Goal: Navigation & Orientation: Find specific page/section

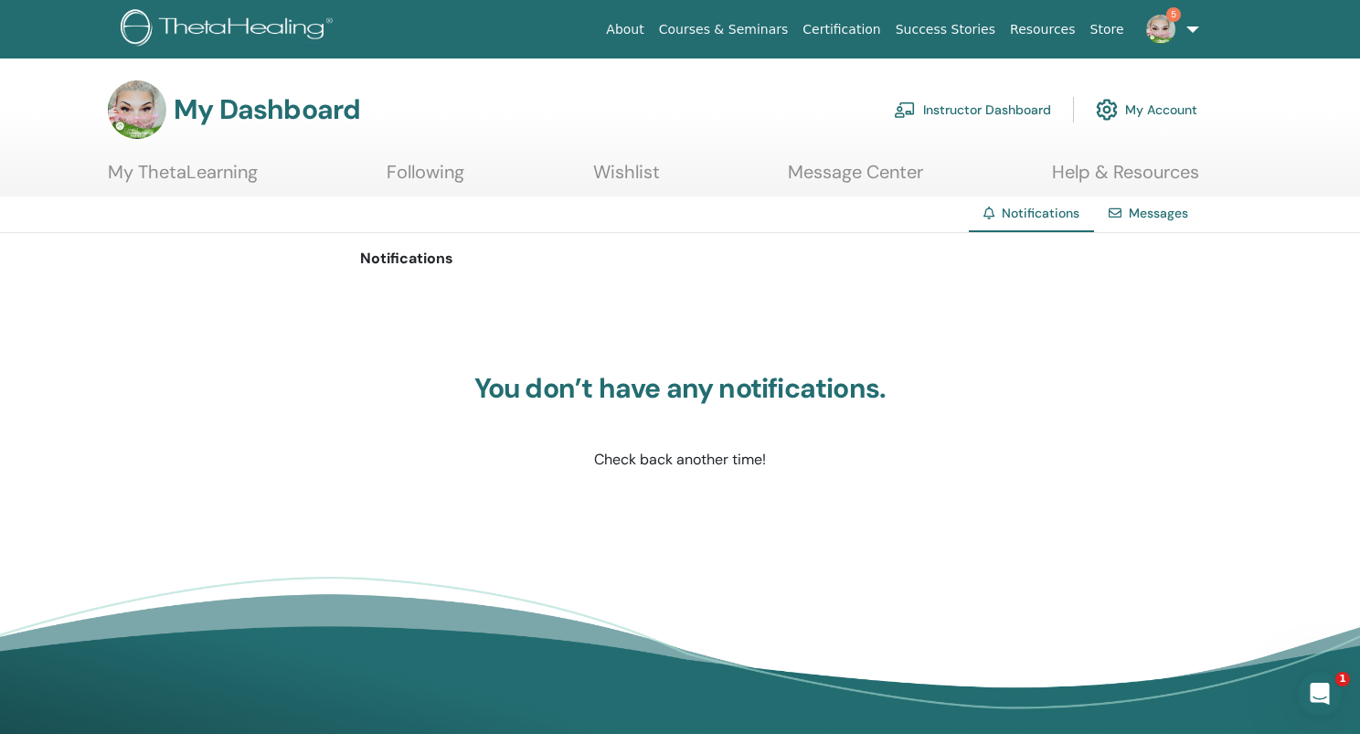
click at [1137, 173] on link "Help & Resources" at bounding box center [1125, 179] width 147 height 36
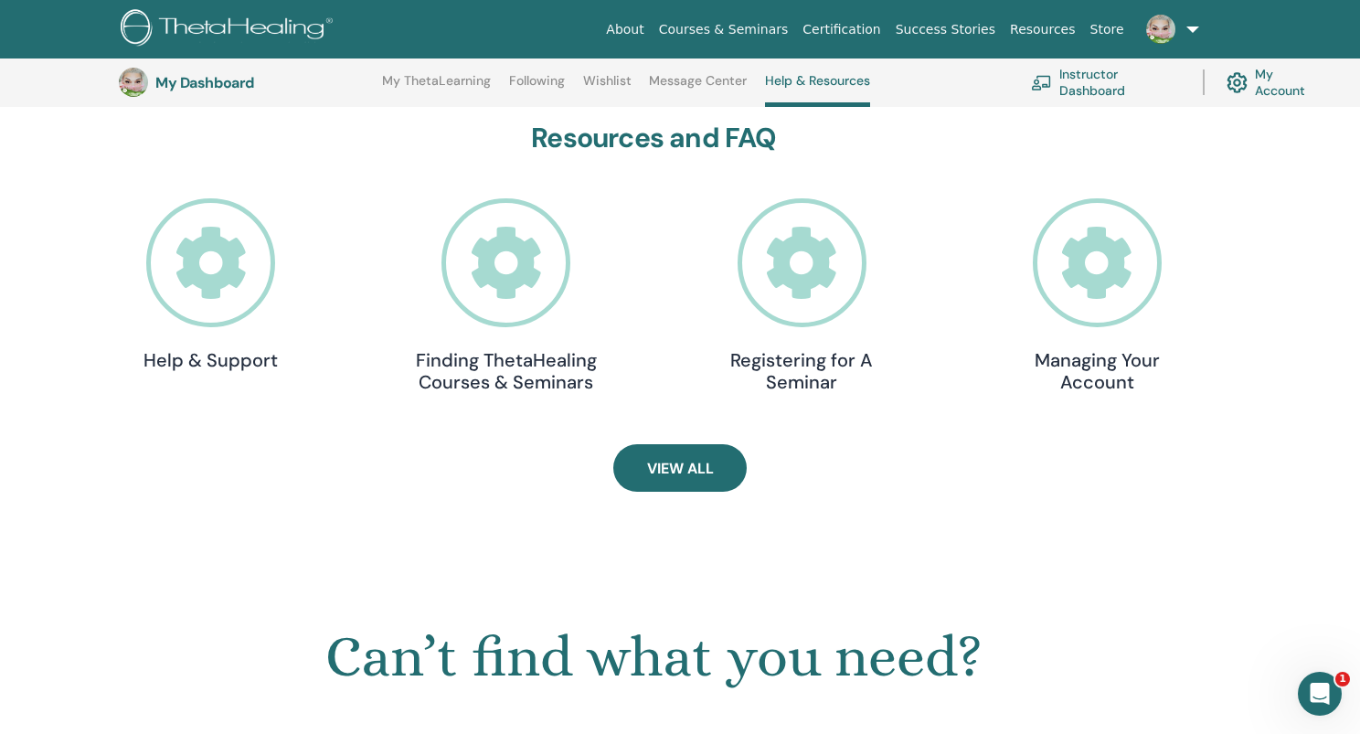
scroll to position [520, 0]
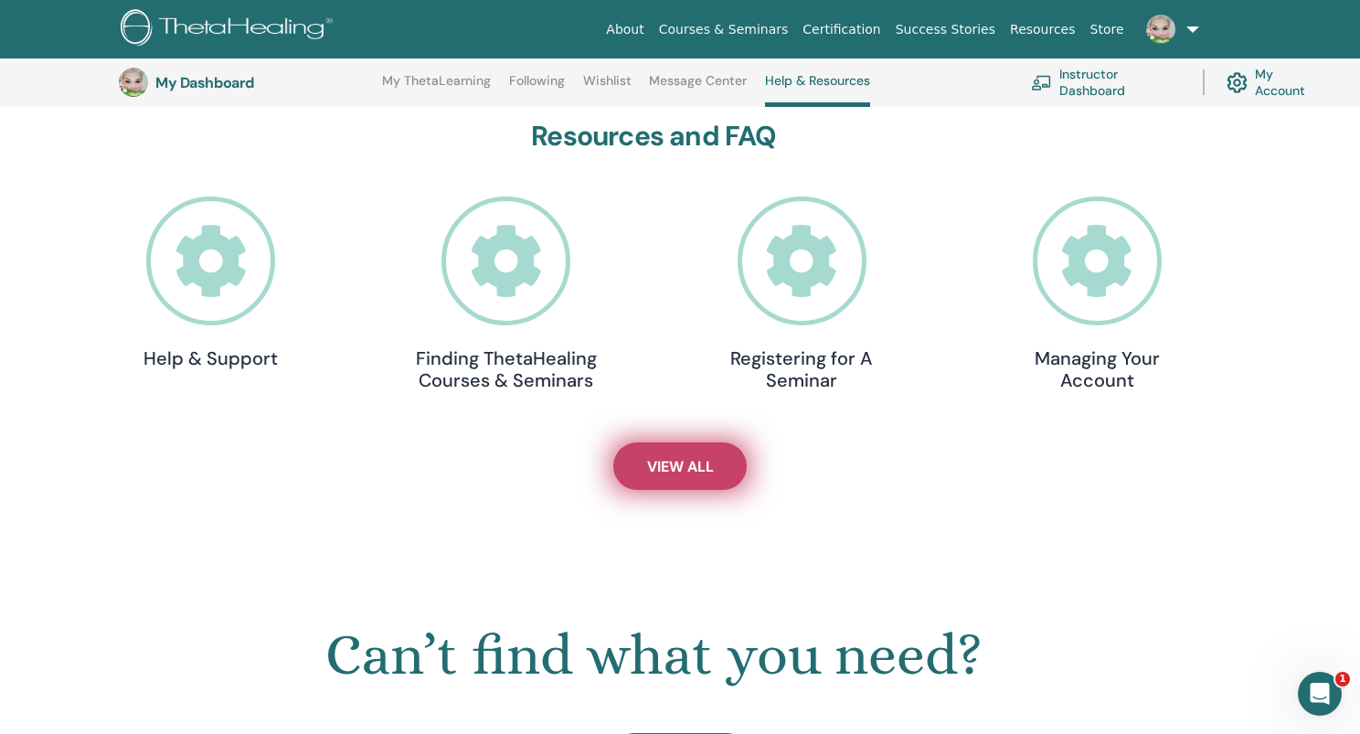
click at [710, 450] on link "View All" at bounding box center [679, 466] width 133 height 48
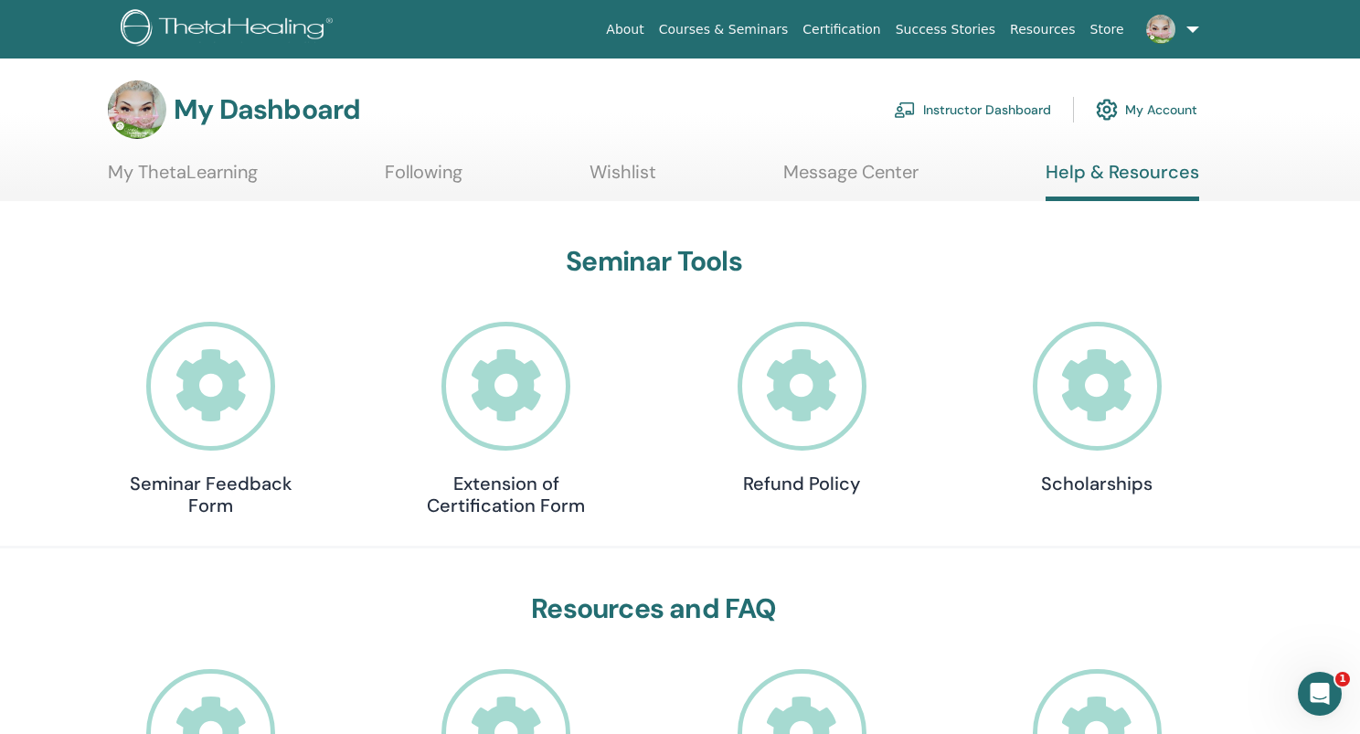
click at [272, 122] on h3 "My Dashboard" at bounding box center [267, 109] width 187 height 33
click at [126, 94] on img at bounding box center [137, 109] width 59 height 59
click at [1158, 33] on img at bounding box center [1160, 29] width 29 height 29
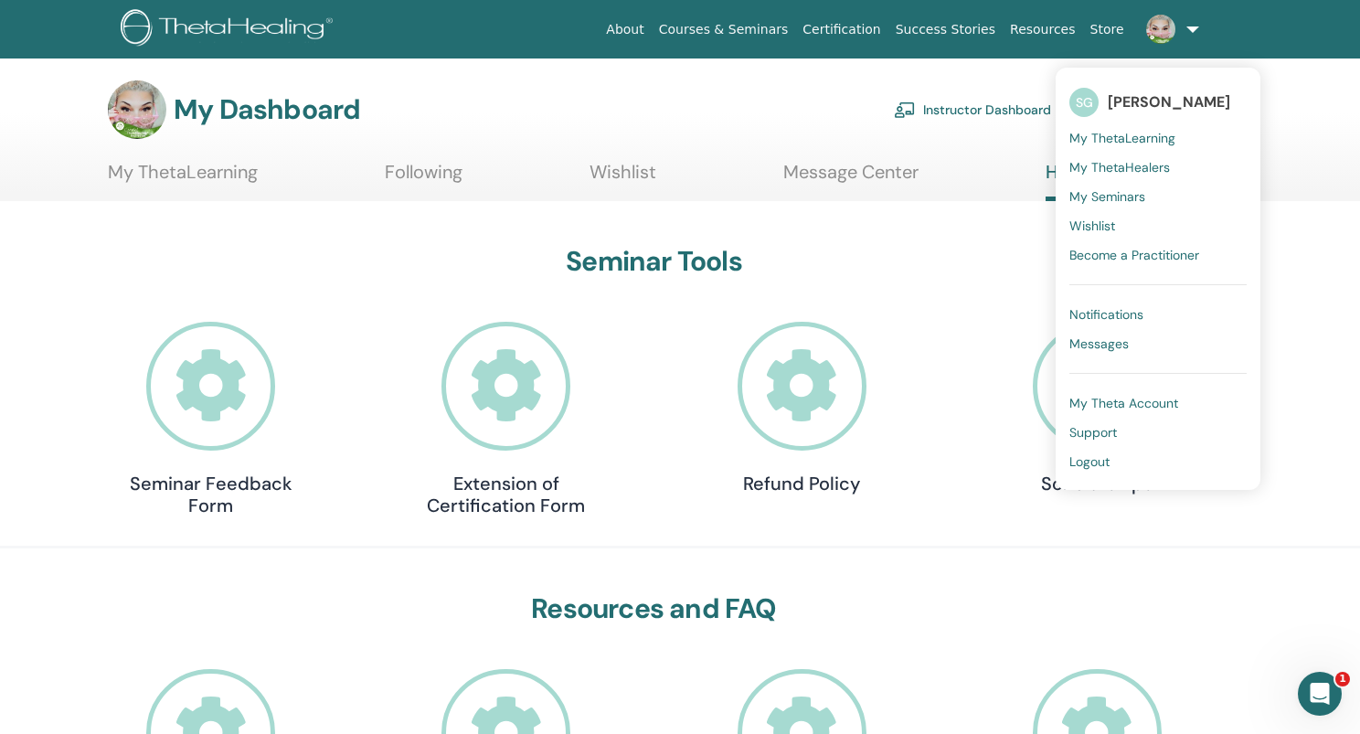
click at [1106, 427] on span "Support" at bounding box center [1094, 432] width 48 height 16
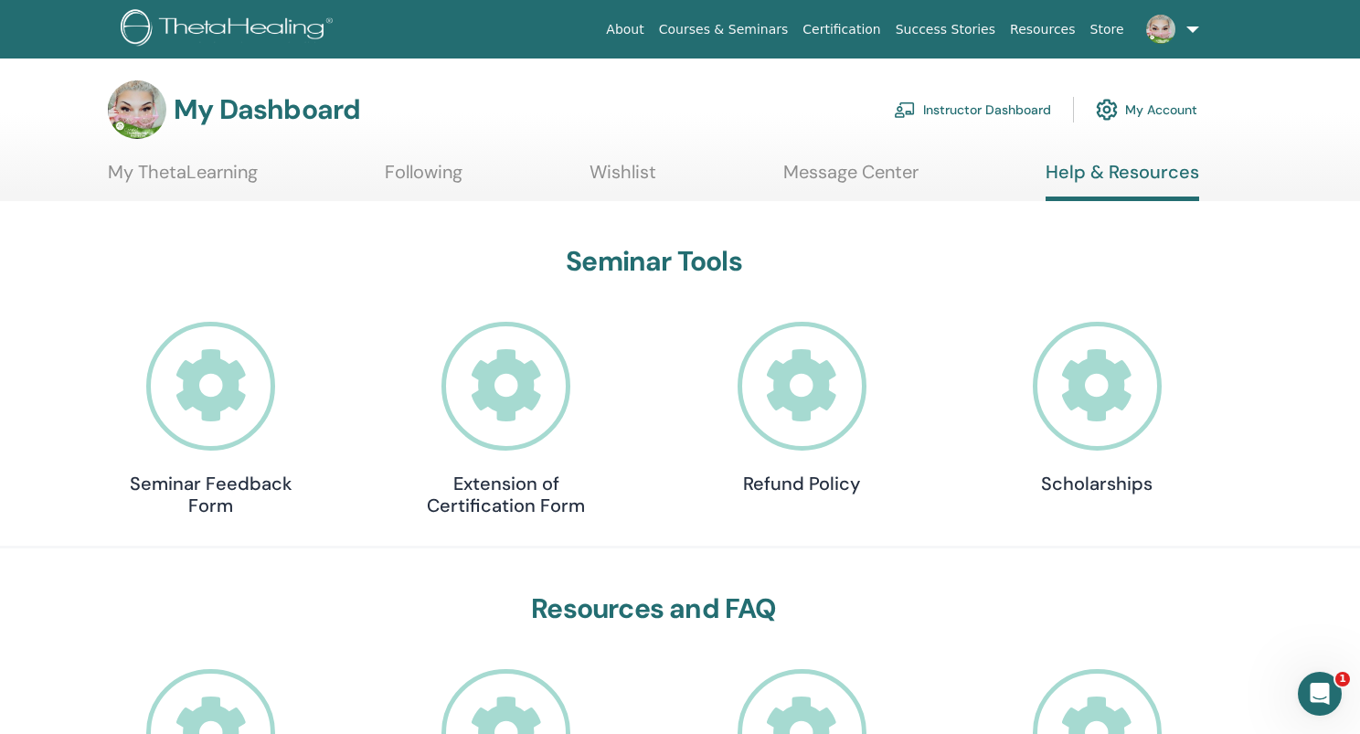
click at [154, 174] on link "My ThetaLearning" at bounding box center [183, 179] width 150 height 36
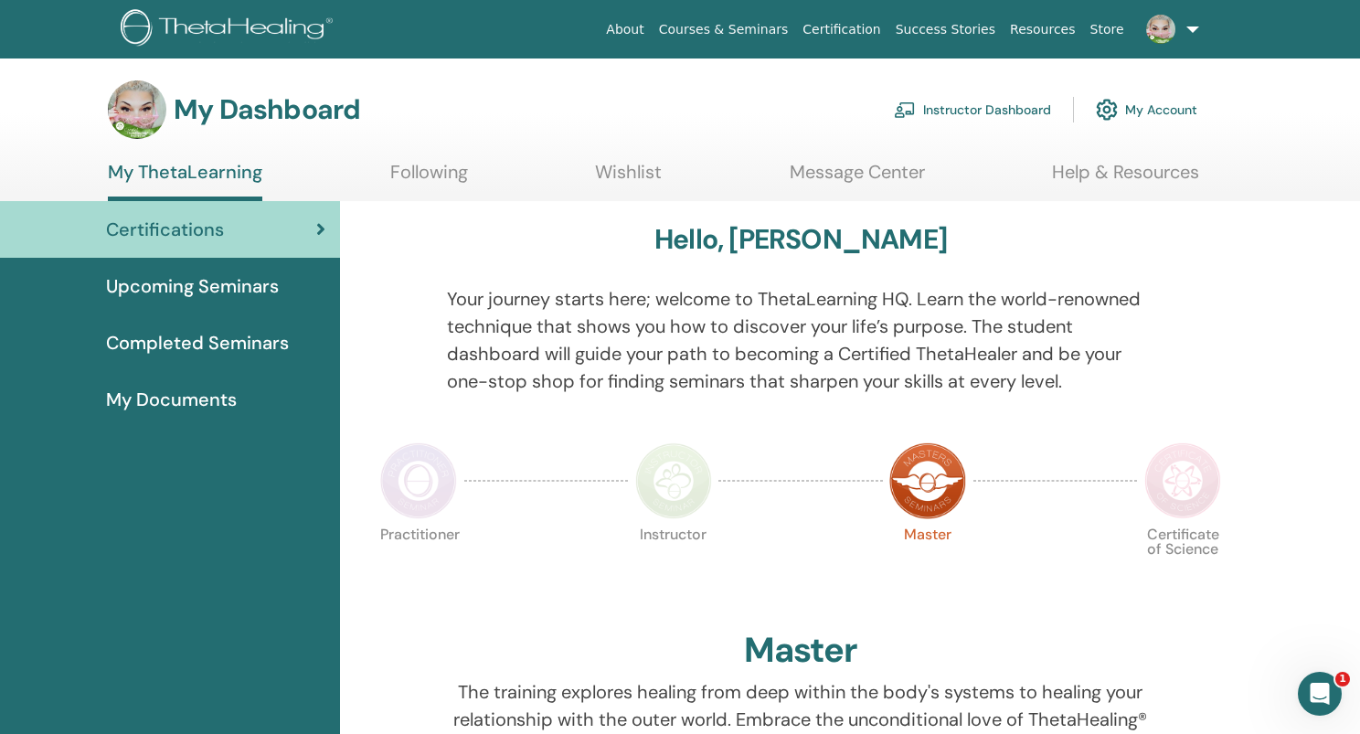
click at [1035, 31] on link "Resources" at bounding box center [1043, 30] width 80 height 34
click at [960, 111] on link "Instructor Dashboard" at bounding box center [972, 110] width 157 height 40
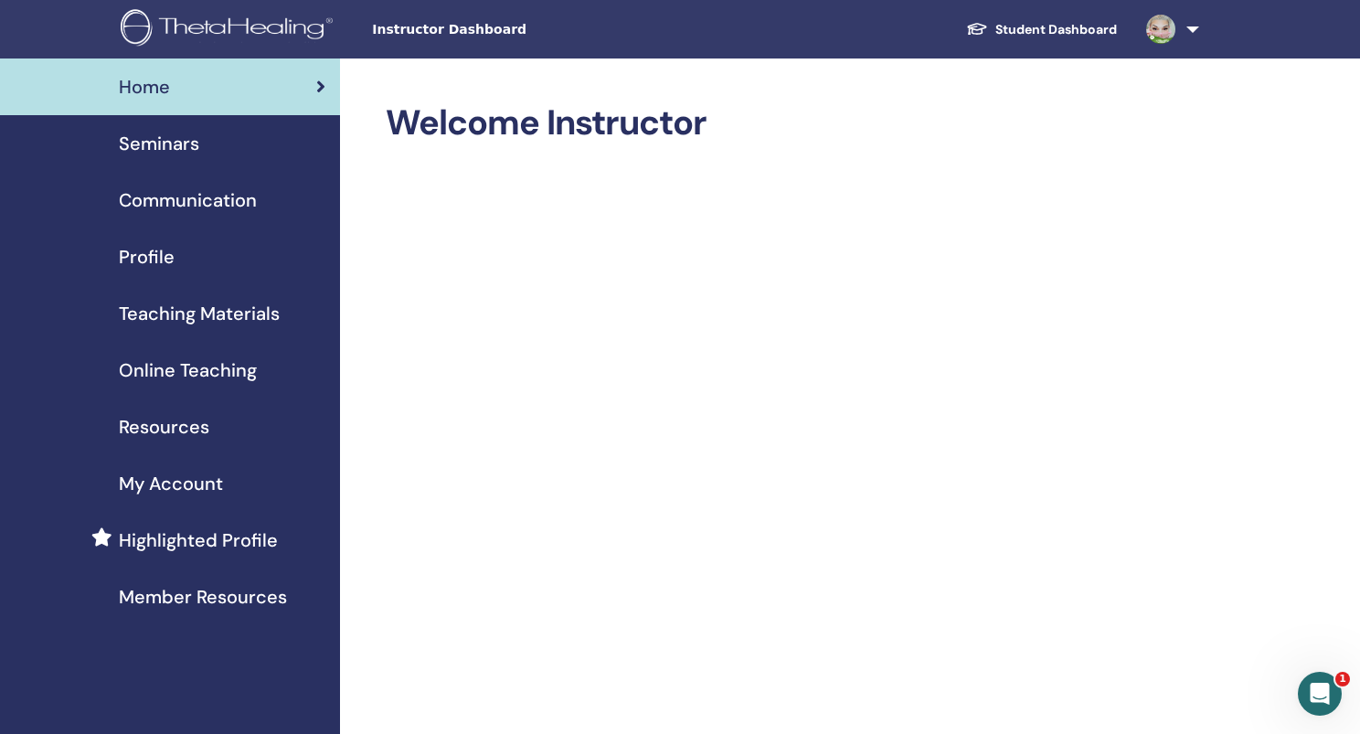
click at [198, 420] on span "Resources" at bounding box center [164, 426] width 91 height 27
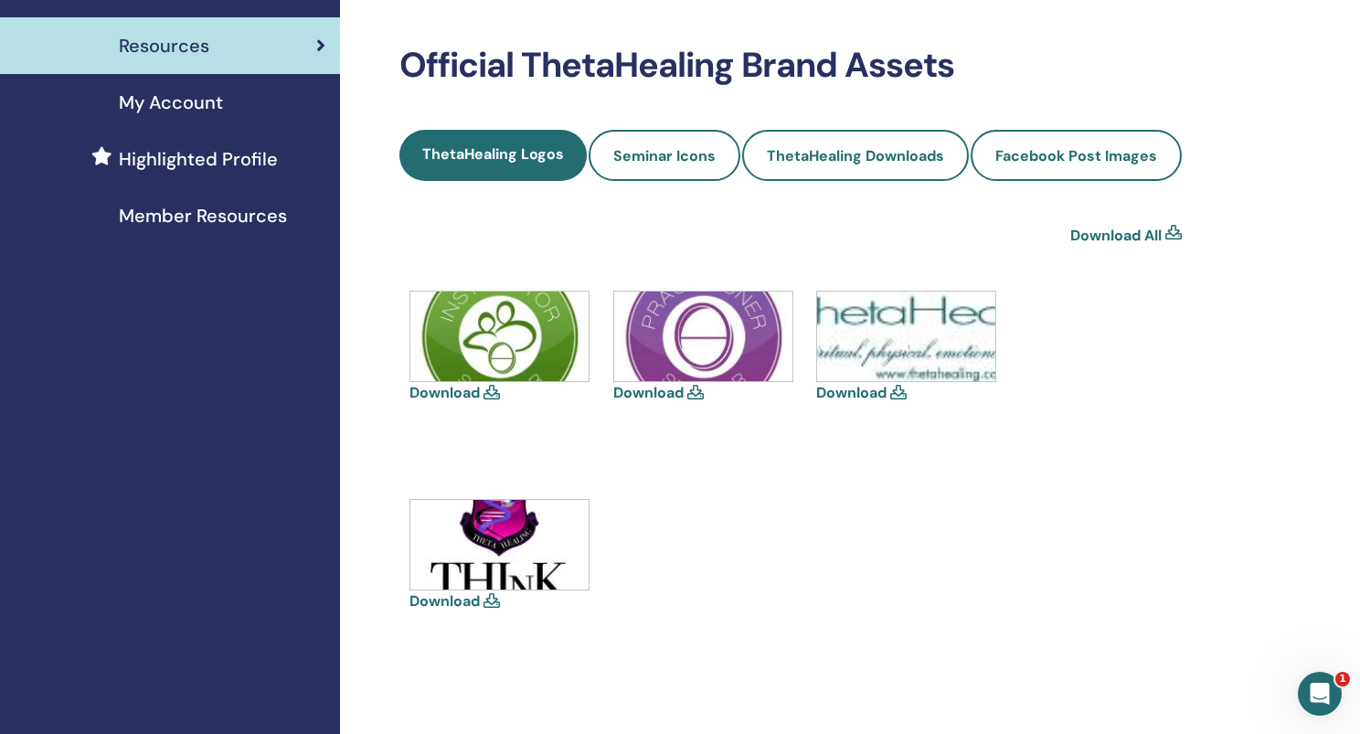
scroll to position [379, 0]
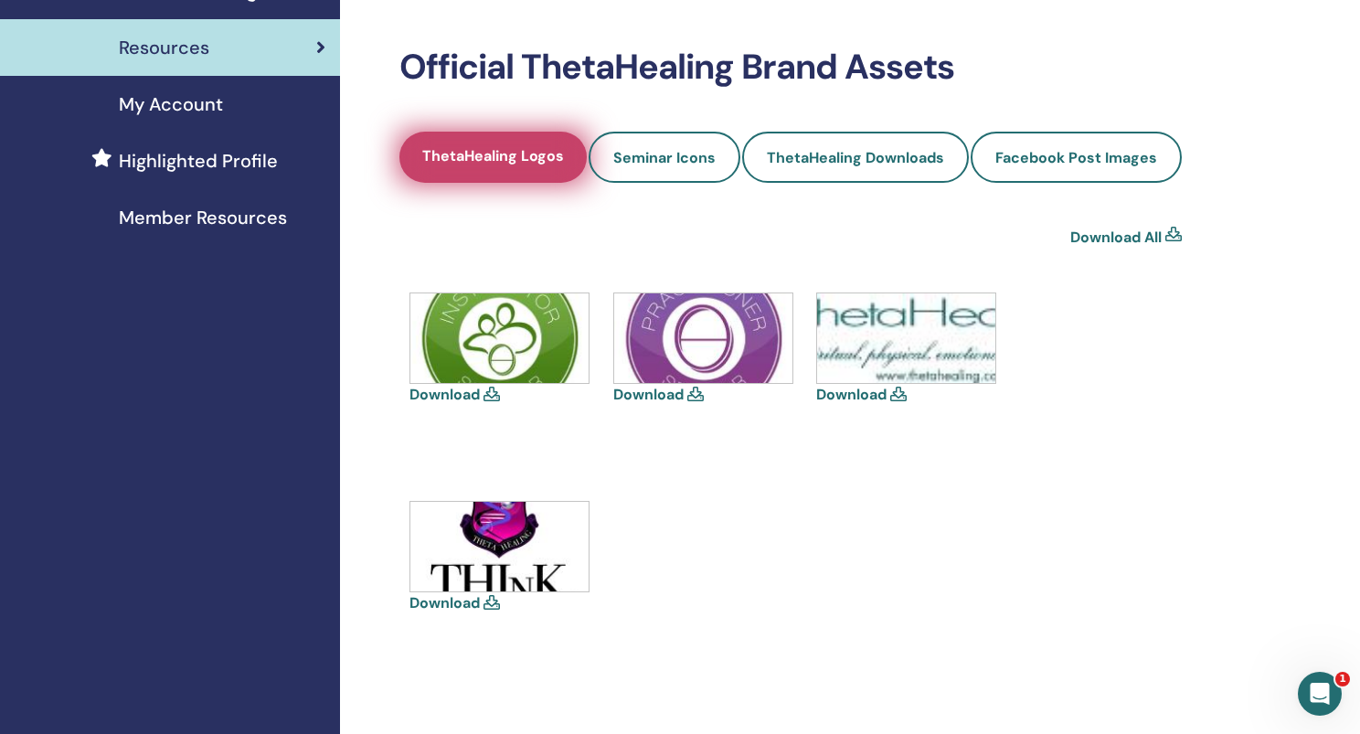
click at [517, 158] on span "ThetaHealing Logos" at bounding box center [493, 157] width 142 height 23
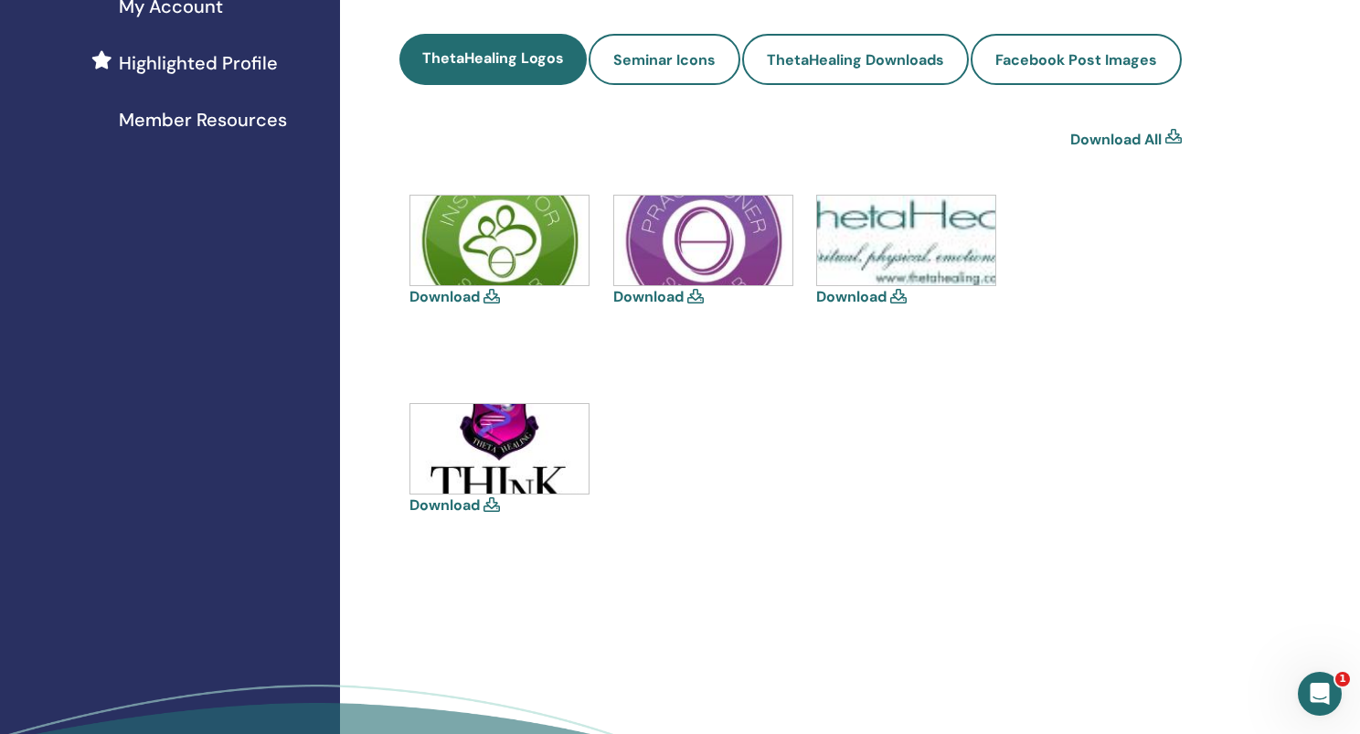
scroll to position [492, 0]
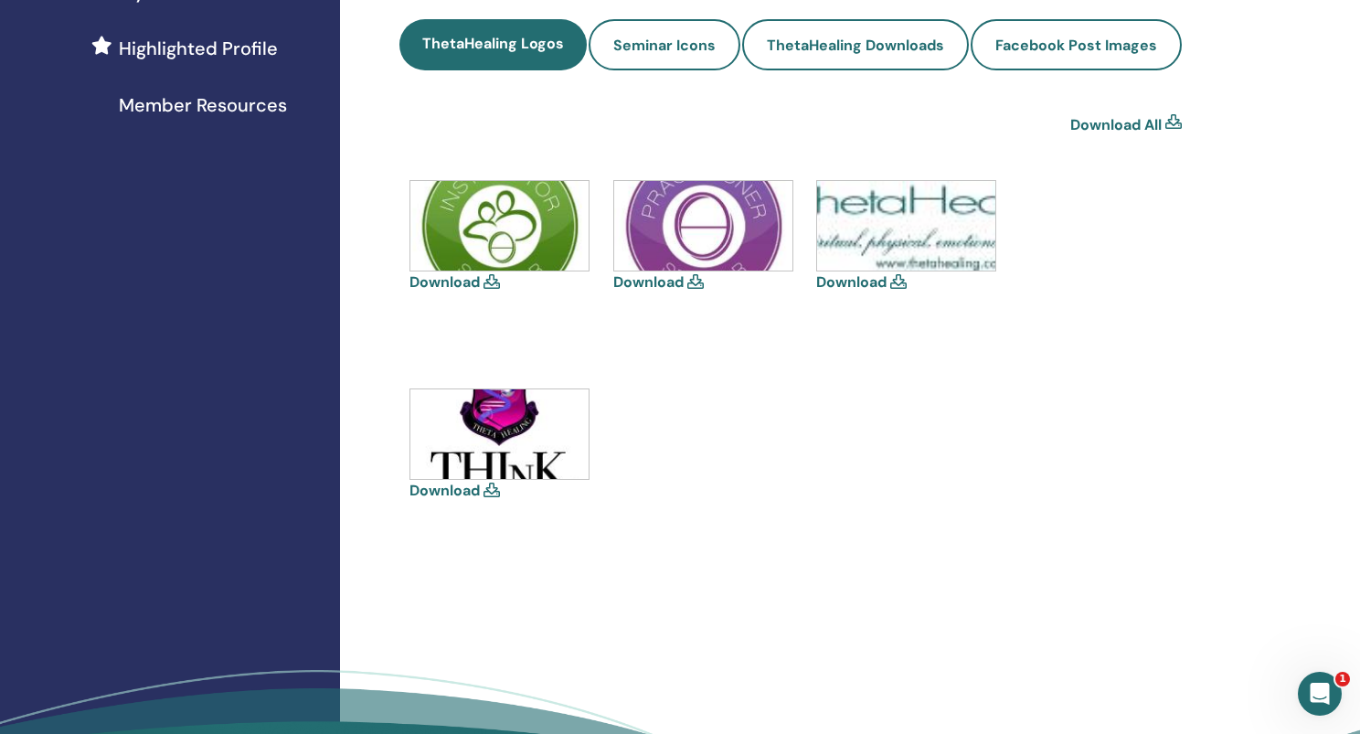
click at [516, 427] on img at bounding box center [499, 434] width 178 height 90
click at [470, 413] on img at bounding box center [499, 434] width 178 height 90
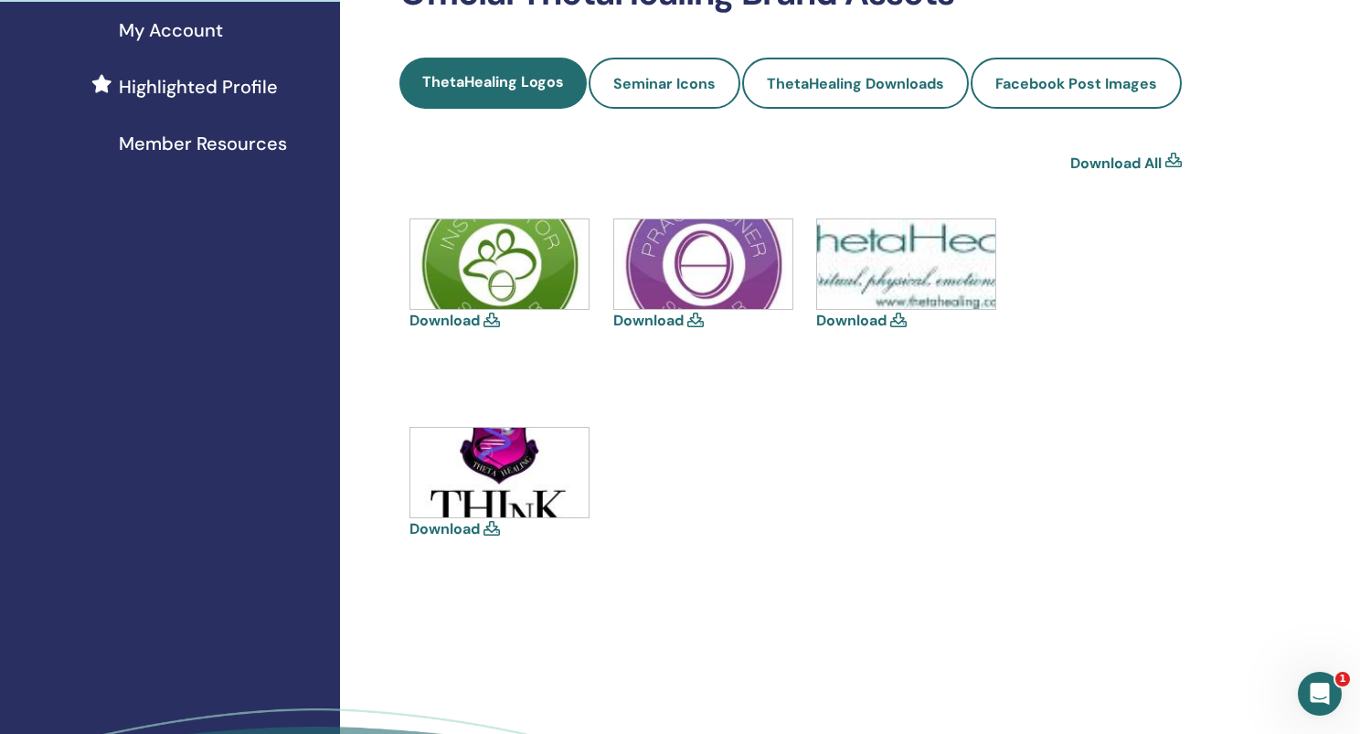
scroll to position [426, 0]
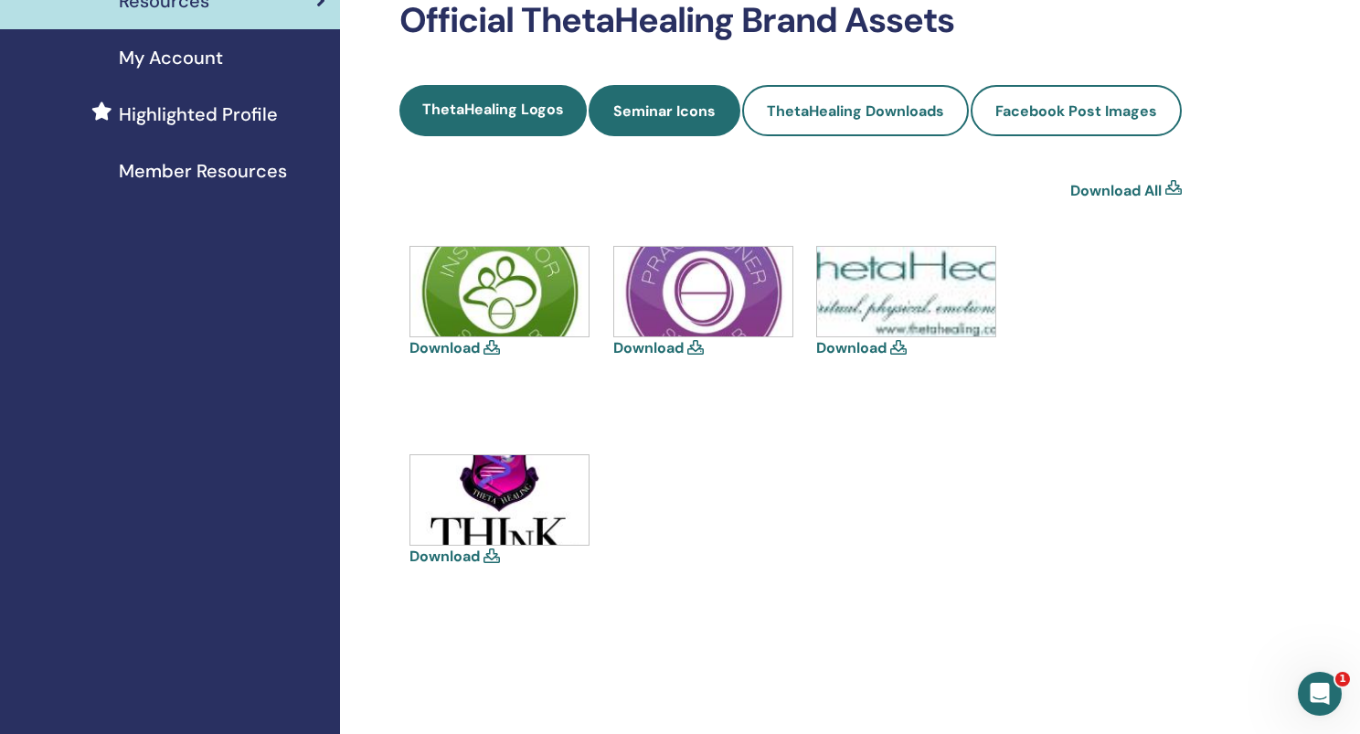
click at [681, 111] on span "Seminar Icons" at bounding box center [664, 110] width 102 height 19
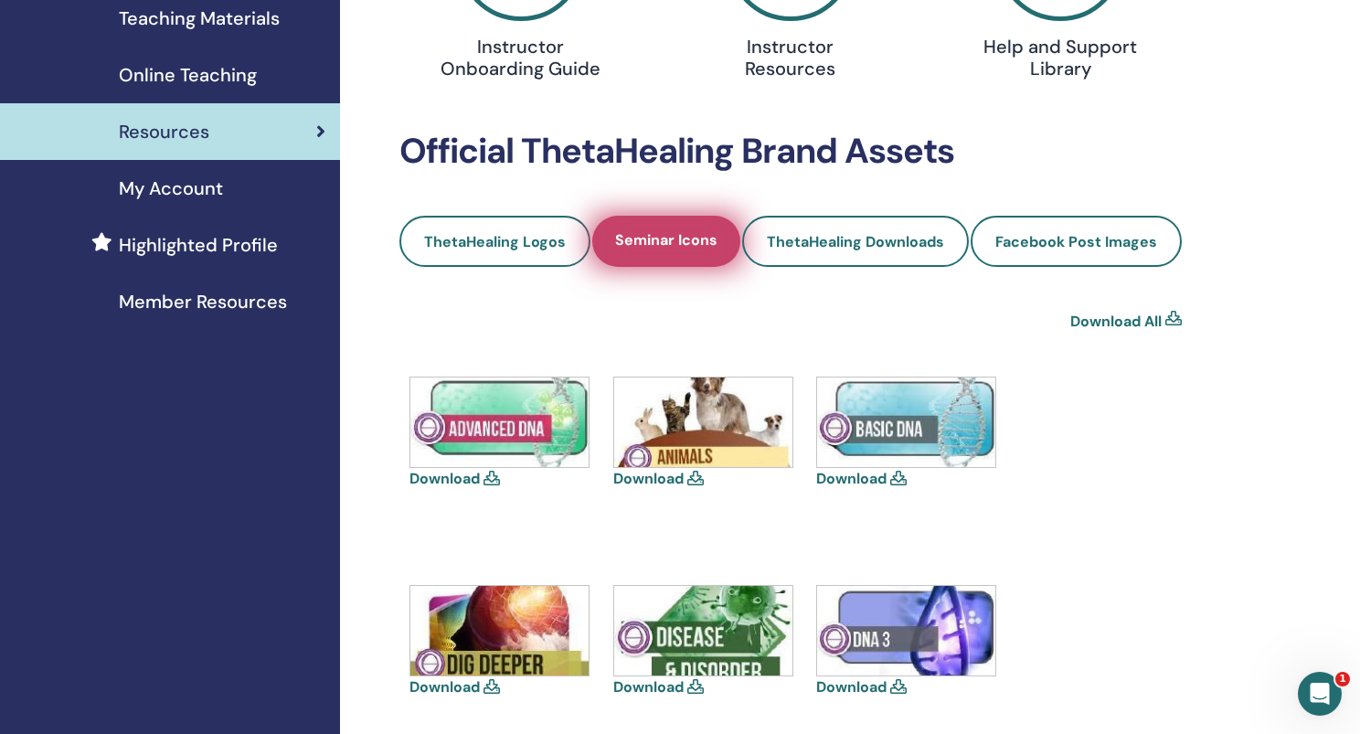
scroll to position [324, 0]
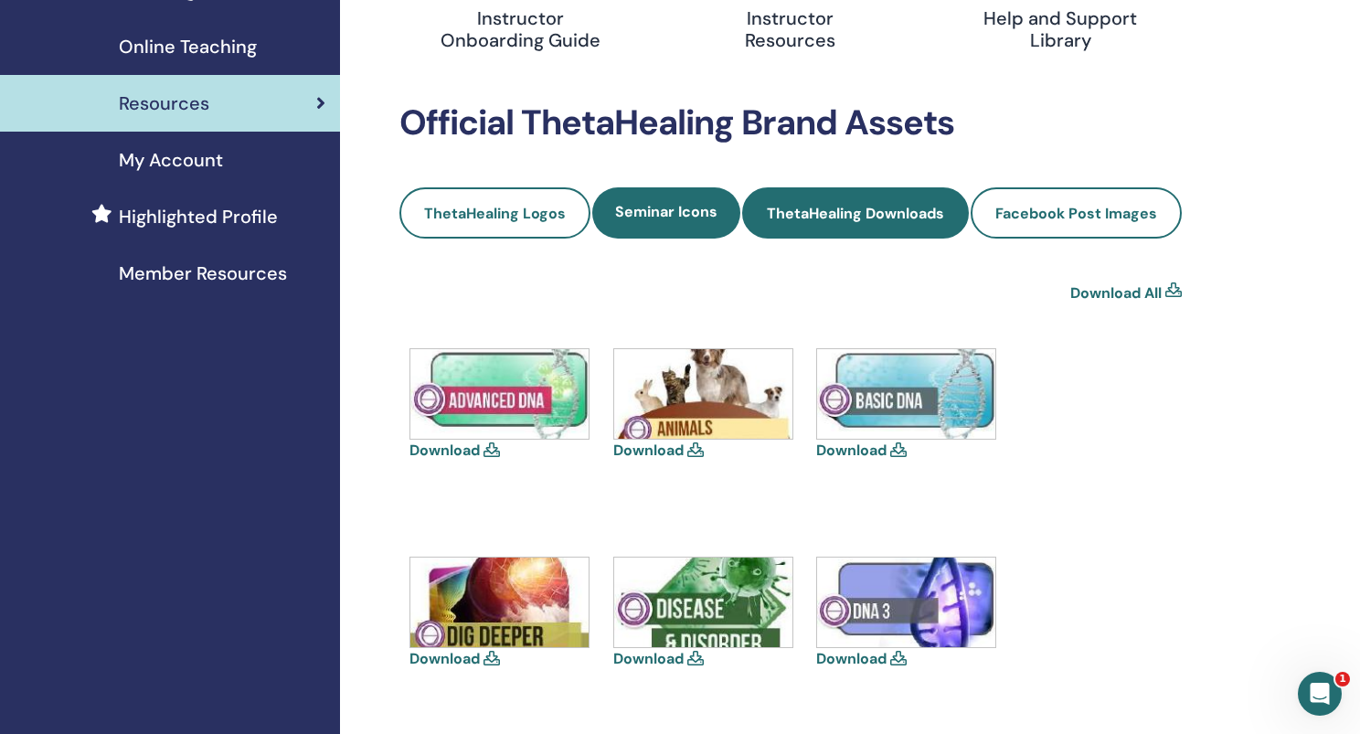
click at [865, 211] on span "ThetaHealing Downloads" at bounding box center [855, 213] width 177 height 19
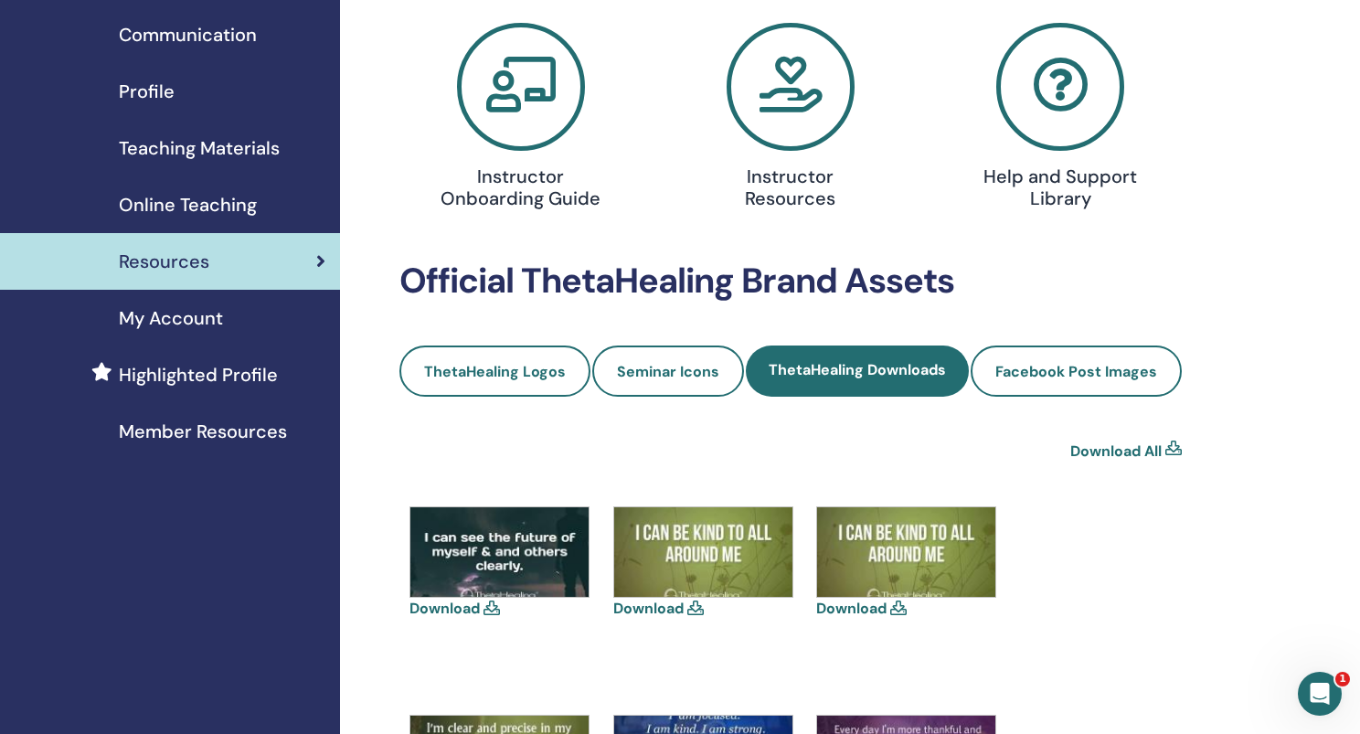
scroll to position [187, 0]
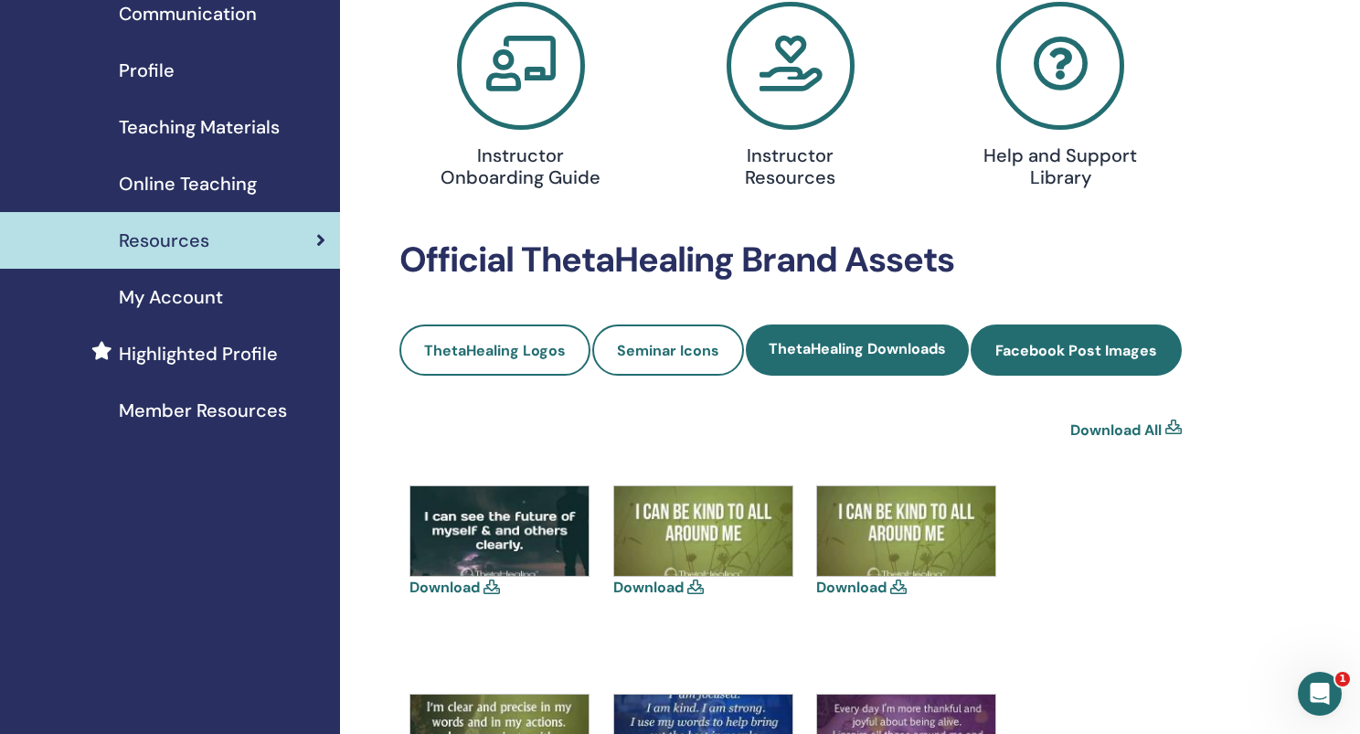
click at [1053, 346] on span "Facebook Post Images" at bounding box center [1077, 350] width 162 height 19
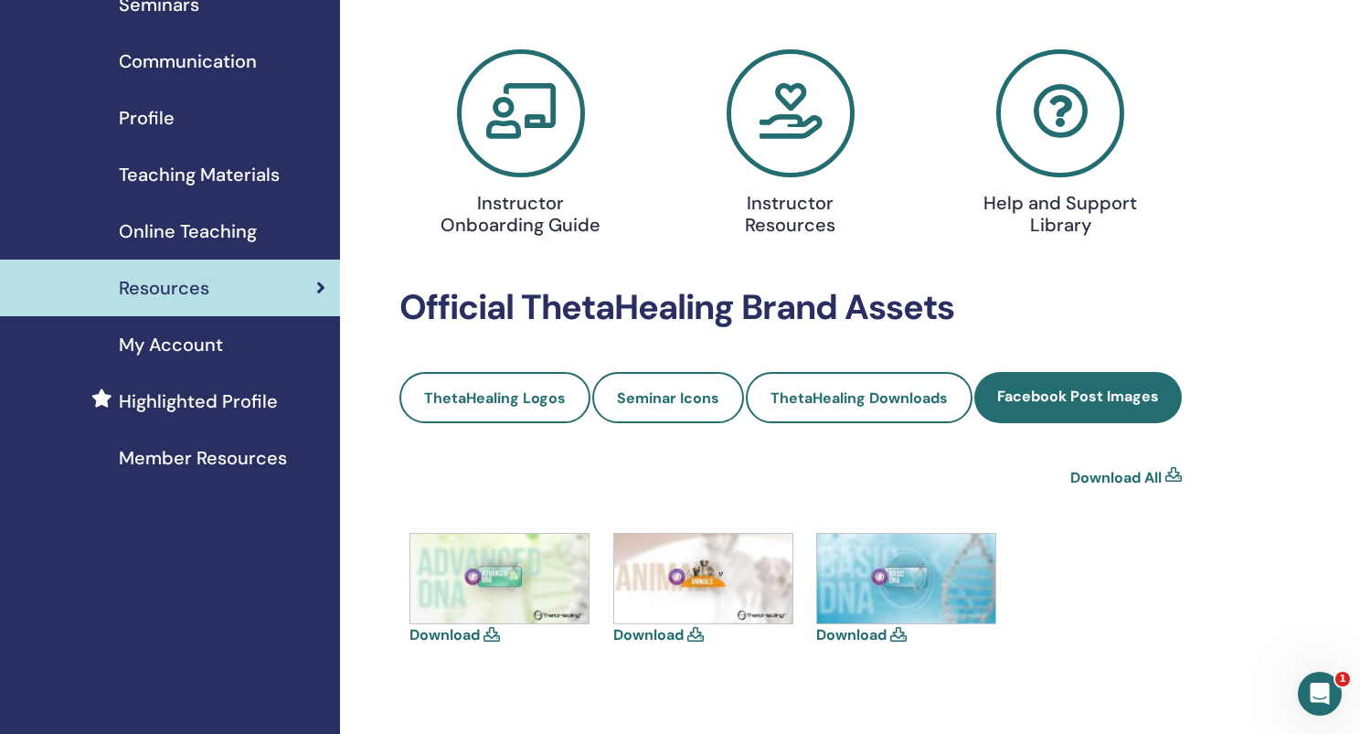
scroll to position [143, 0]
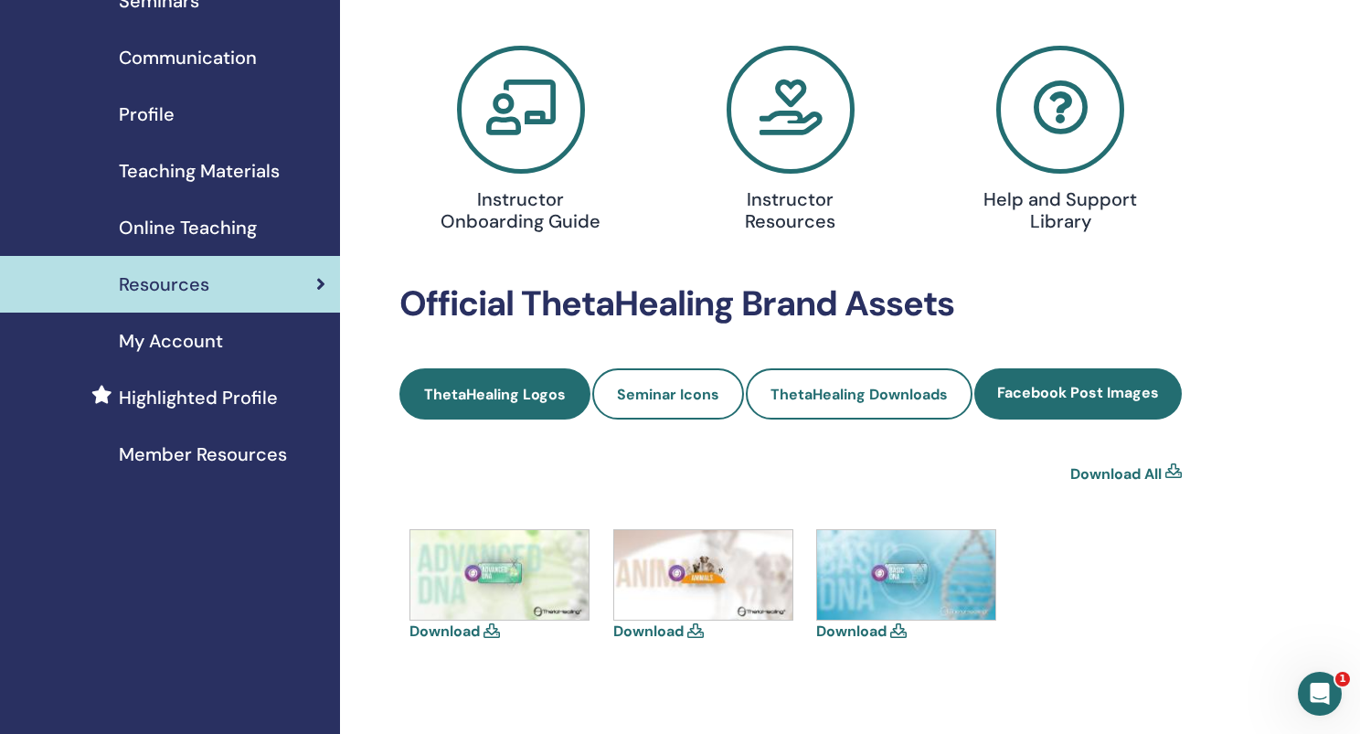
click at [519, 386] on span "ThetaHealing Logos" at bounding box center [495, 394] width 142 height 19
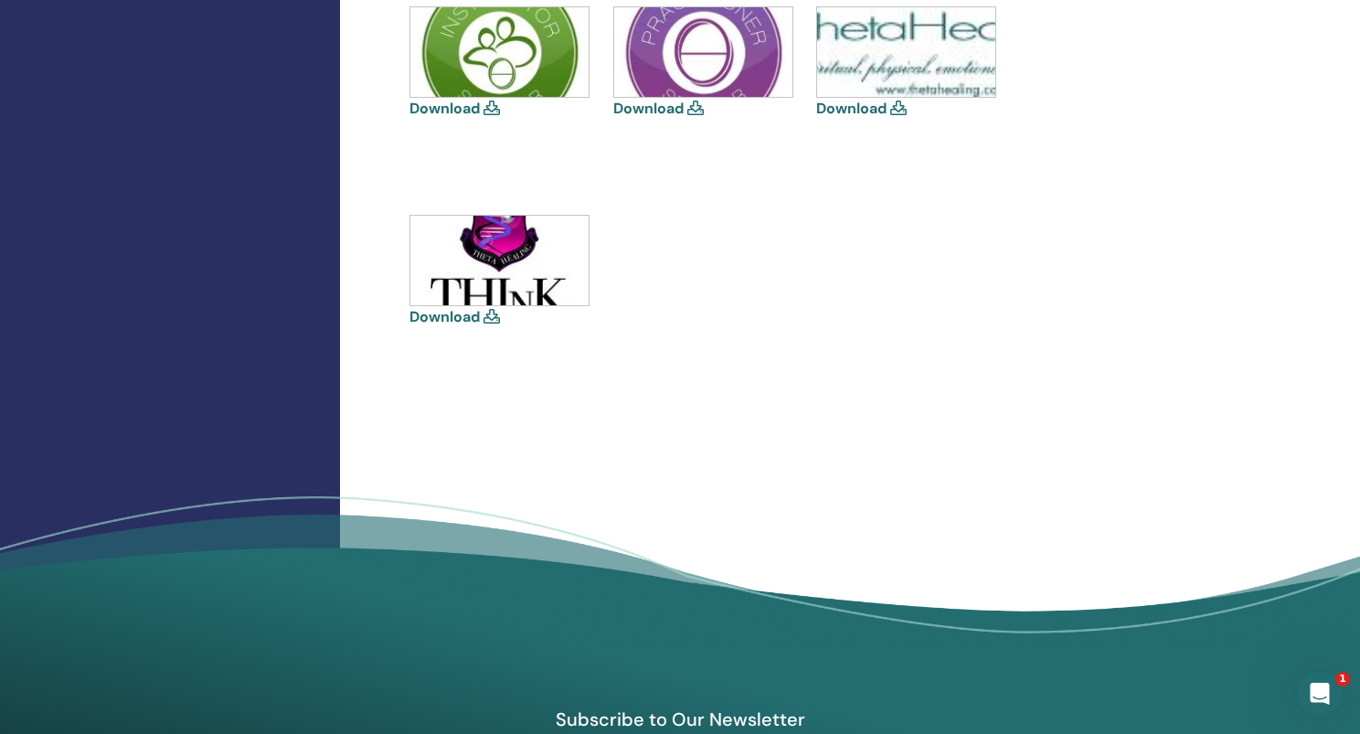
scroll to position [681, 0]
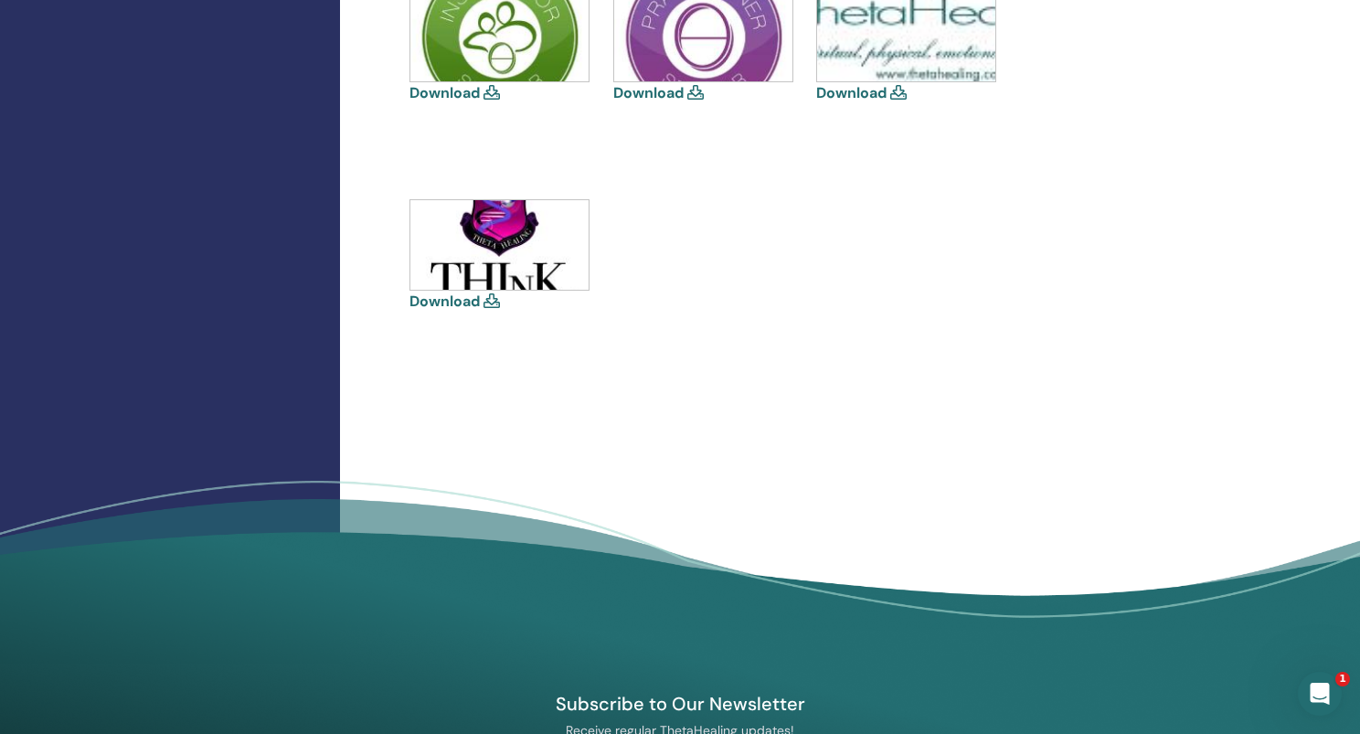
click at [525, 249] on img at bounding box center [499, 245] width 178 height 90
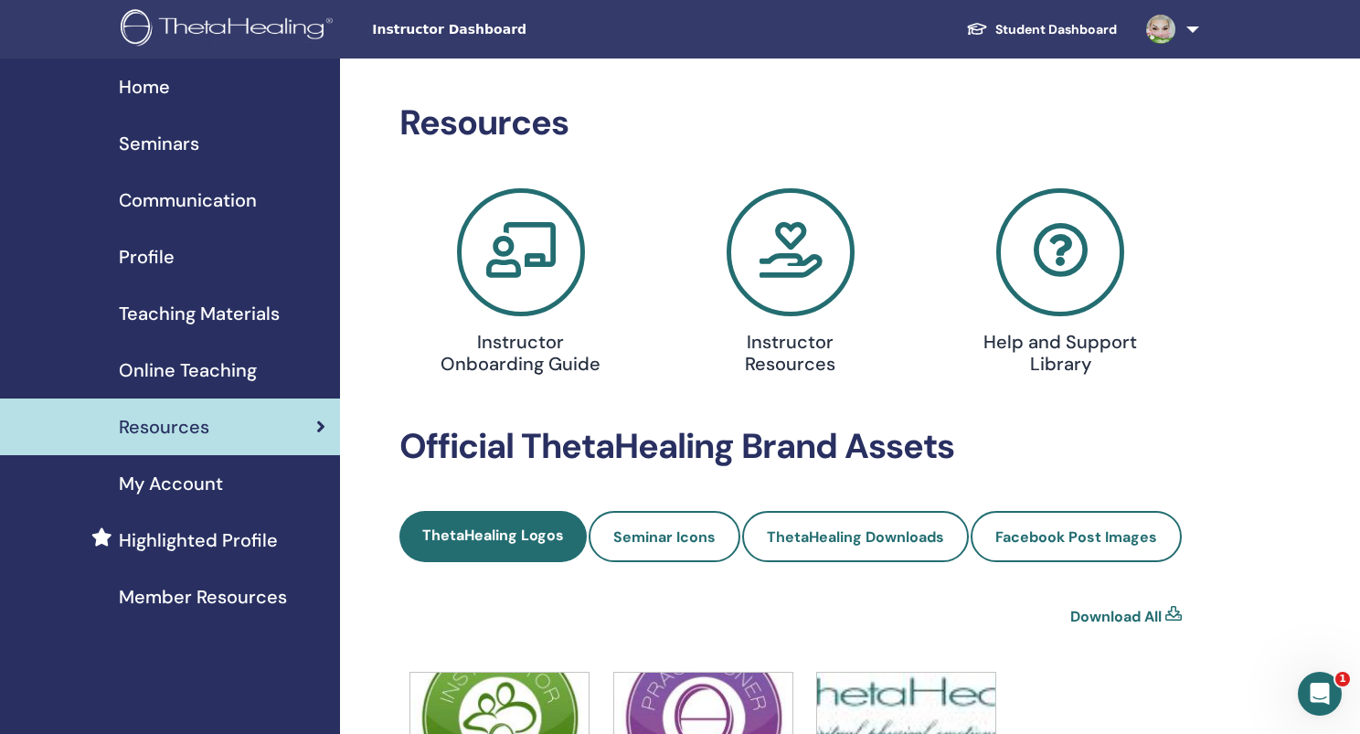
scroll to position [0, 0]
click at [214, 202] on span "Communication" at bounding box center [188, 200] width 138 height 27
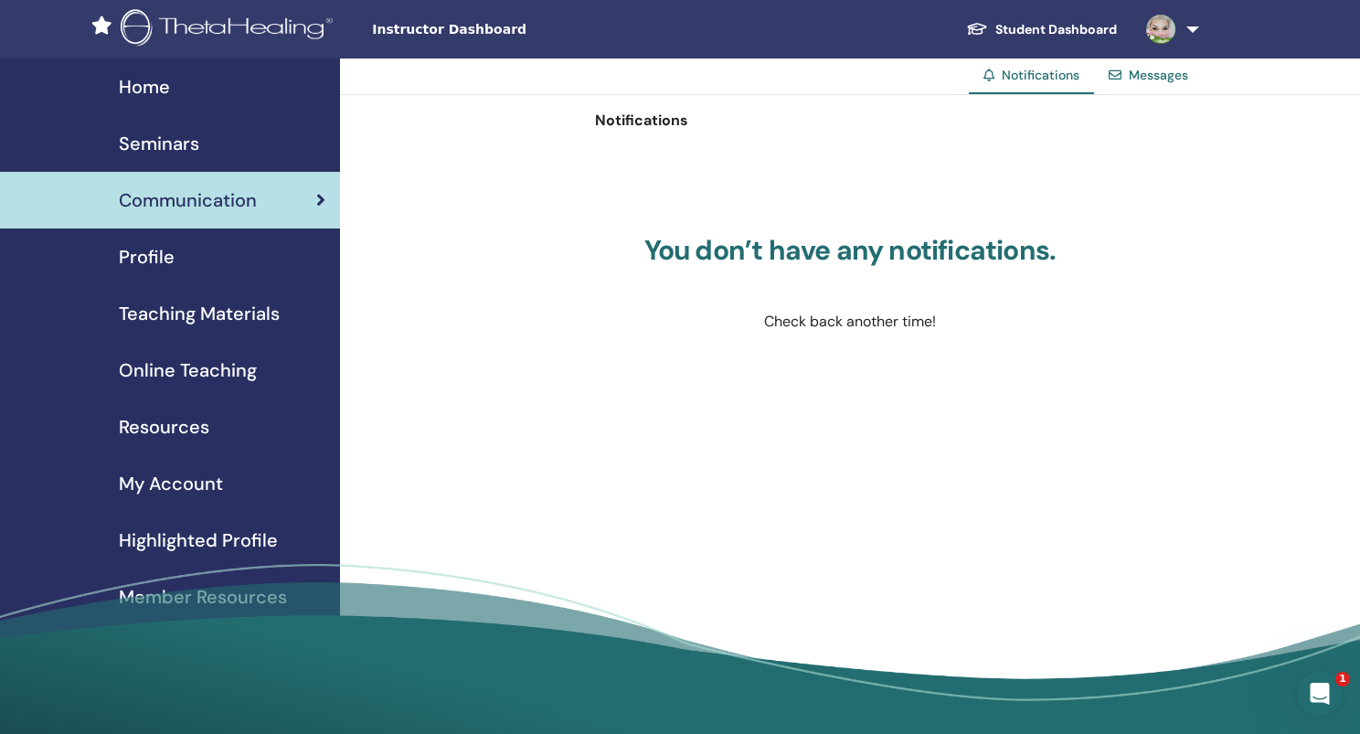
click at [187, 433] on span "Resources" at bounding box center [164, 426] width 91 height 27
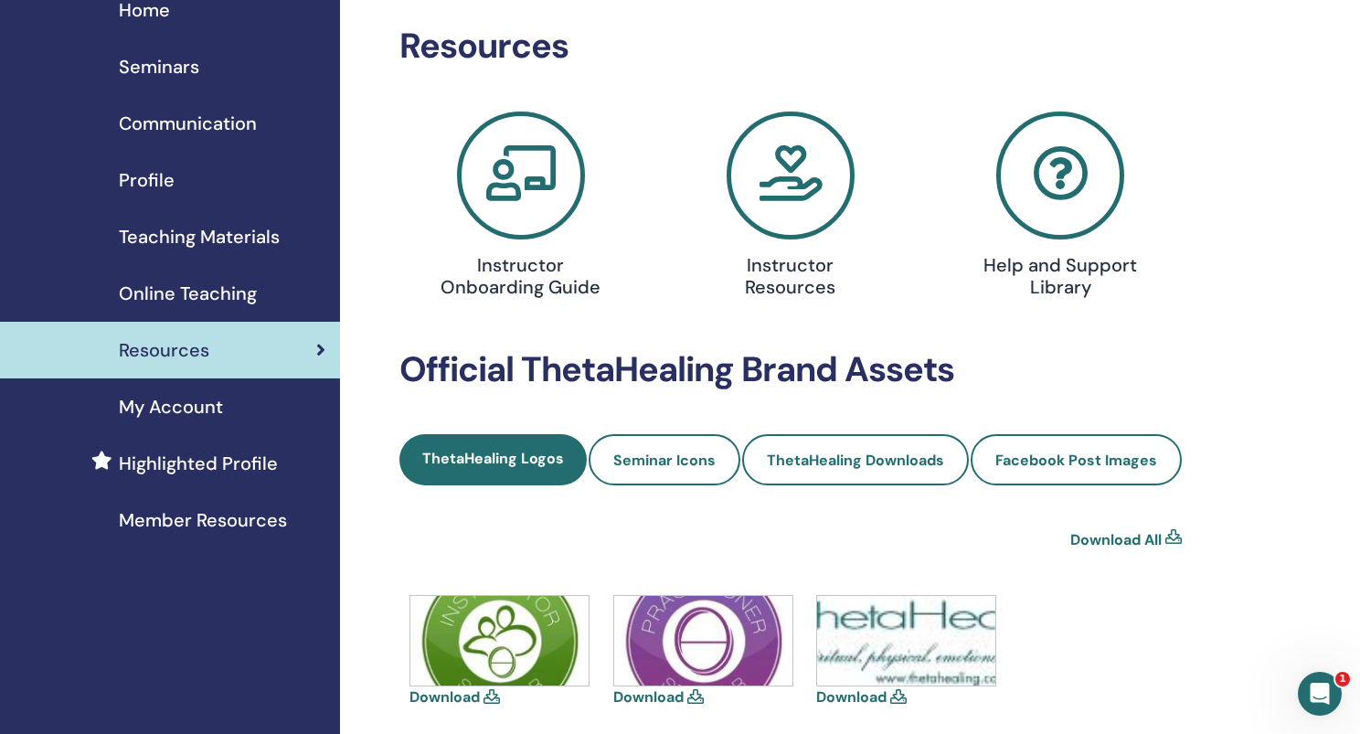
scroll to position [78, 0]
click at [783, 189] on icon at bounding box center [791, 175] width 128 height 128
click at [807, 282] on h4 "Instructor Resources" at bounding box center [791, 275] width 174 height 44
click at [265, 524] on span "Member Resources" at bounding box center [203, 519] width 168 height 27
